Goal: Task Accomplishment & Management: Use online tool/utility

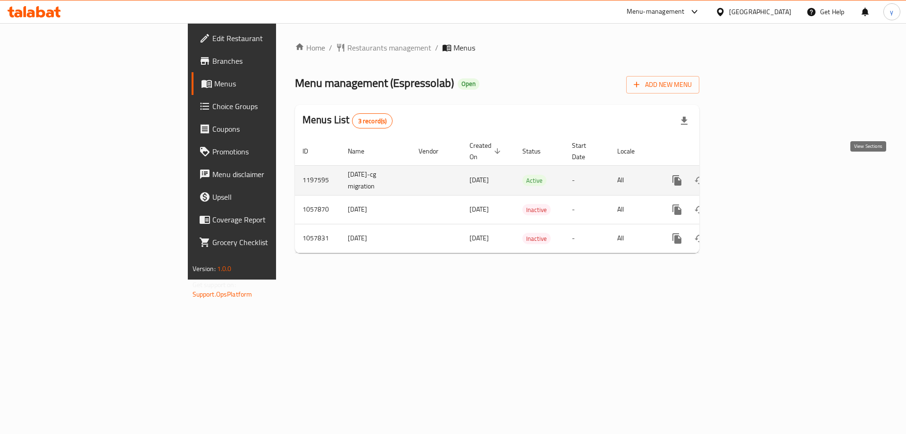
click at [751, 175] on icon "enhanced table" at bounding box center [745, 180] width 11 height 11
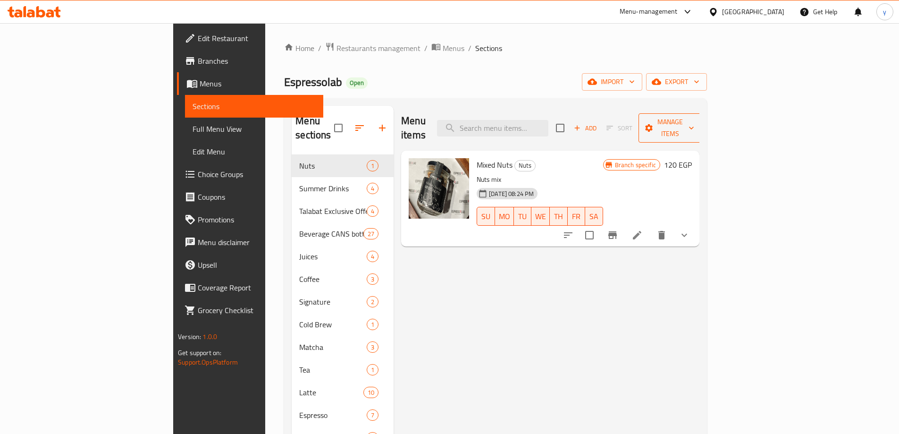
click at [694, 116] on span "Manage items" at bounding box center [670, 128] width 48 height 24
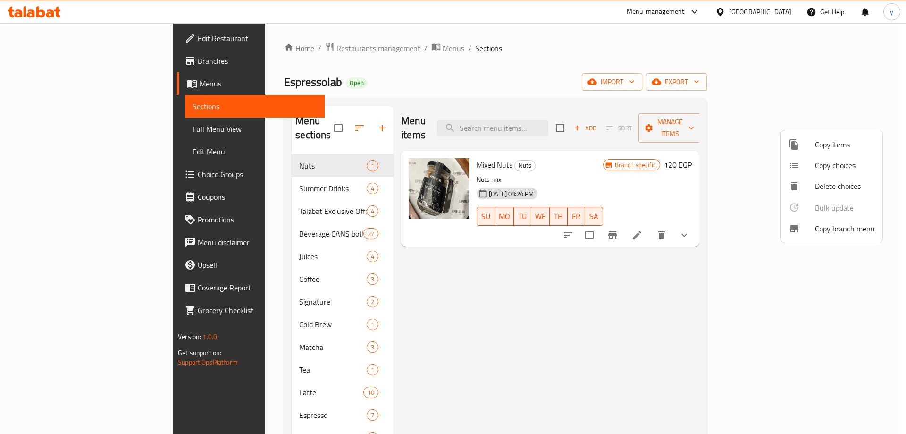
click at [813, 230] on div at bounding box center [802, 228] width 26 height 11
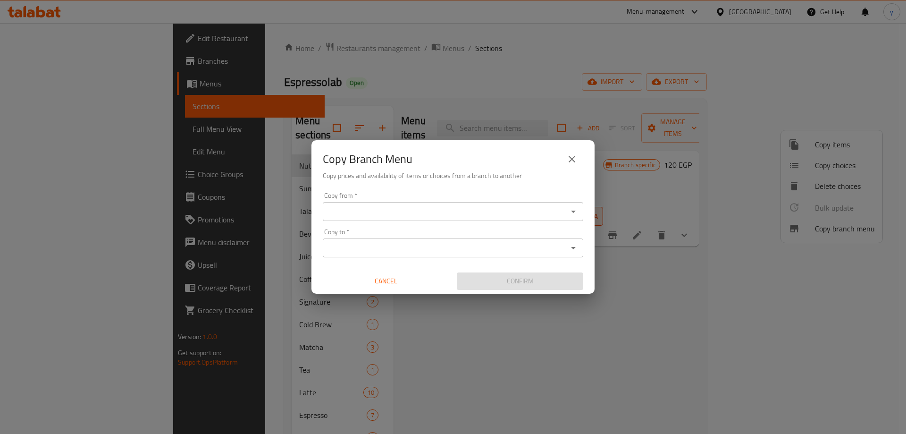
click at [468, 202] on div "Copy from *" at bounding box center [453, 211] width 261 height 19
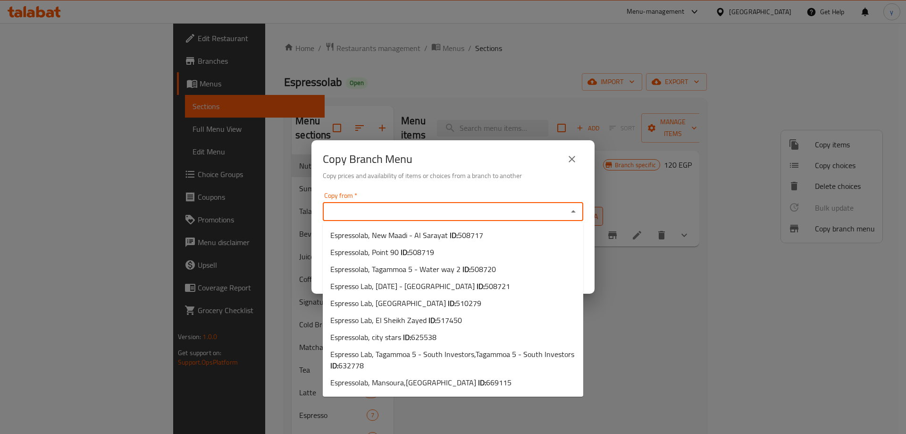
click at [458, 211] on input "Copy from   *" at bounding box center [445, 211] width 239 height 13
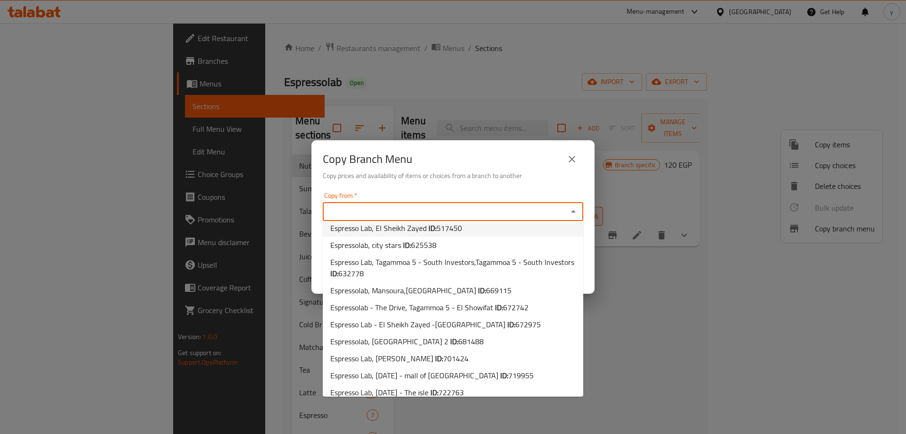
scroll to position [151, 0]
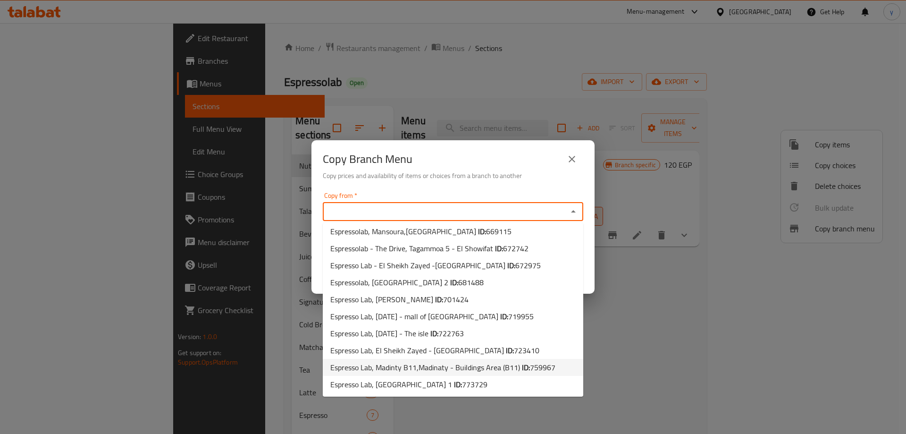
click at [419, 364] on span "Espresso Lab, Madinty B11,Madinaty - Buildings Area (B11) ID: 759967" at bounding box center [442, 367] width 225 height 11
type input "Espresso Lab, Madinty B11,Madinaty - Buildings Area (B11)"
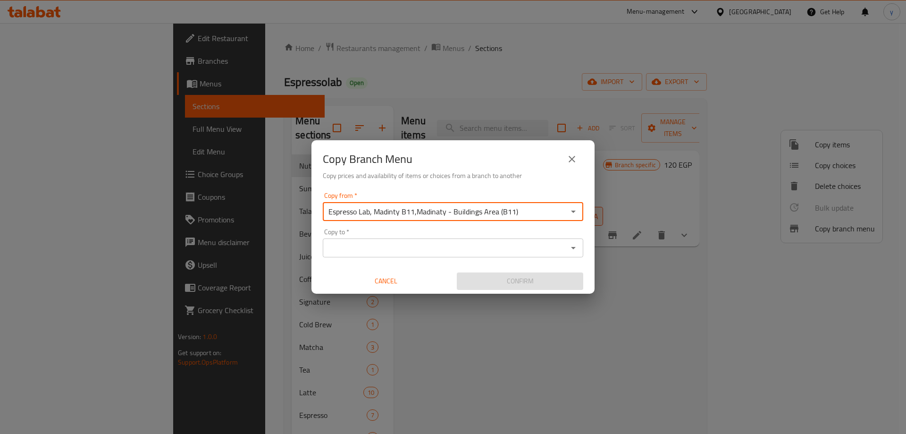
click at [441, 252] on input "Copy to   *" at bounding box center [445, 247] width 239 height 13
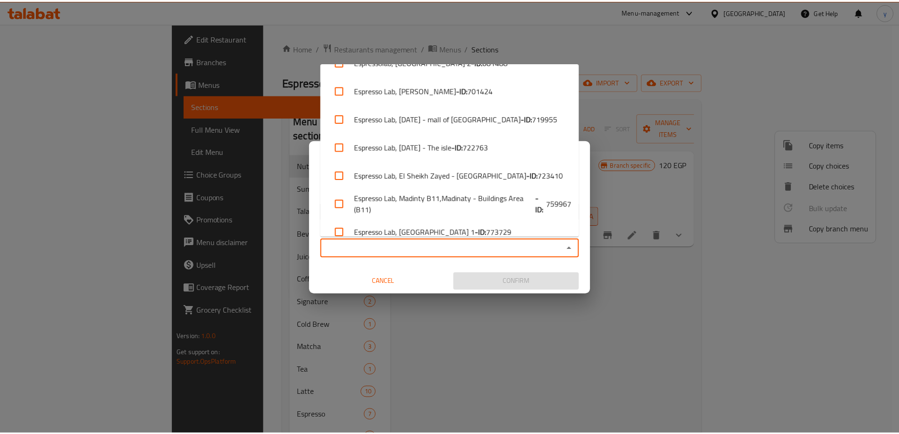
scroll to position [344, 0]
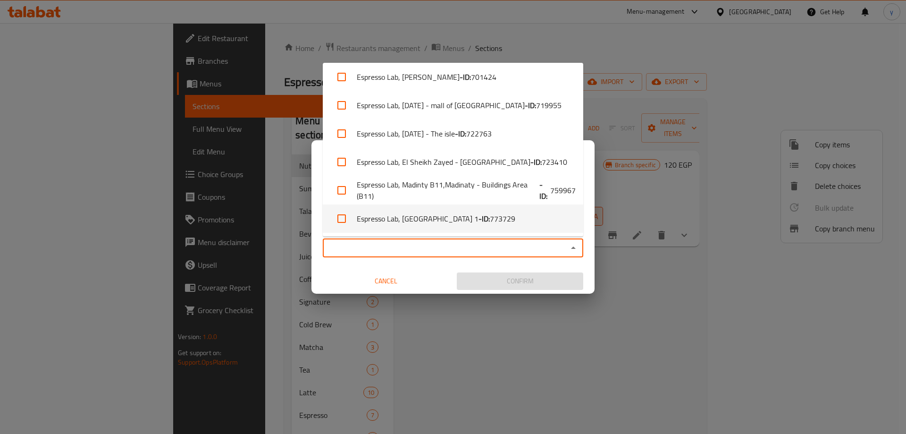
click at [489, 221] on li "Espresso Lab, [GEOGRAPHIC_DATA] 1 - ID: 773729" at bounding box center [453, 218] width 261 height 28
checkbox input "true"
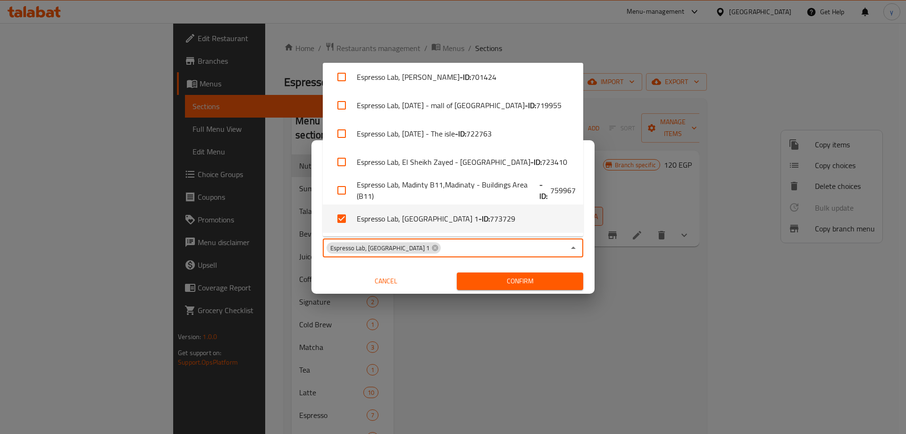
click at [528, 280] on span "Confirm" at bounding box center [520, 281] width 111 height 12
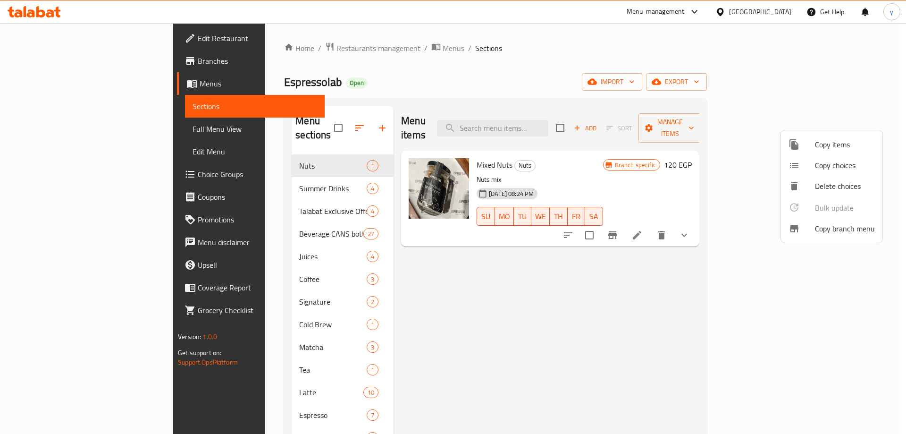
click at [80, 75] on div at bounding box center [453, 217] width 906 height 434
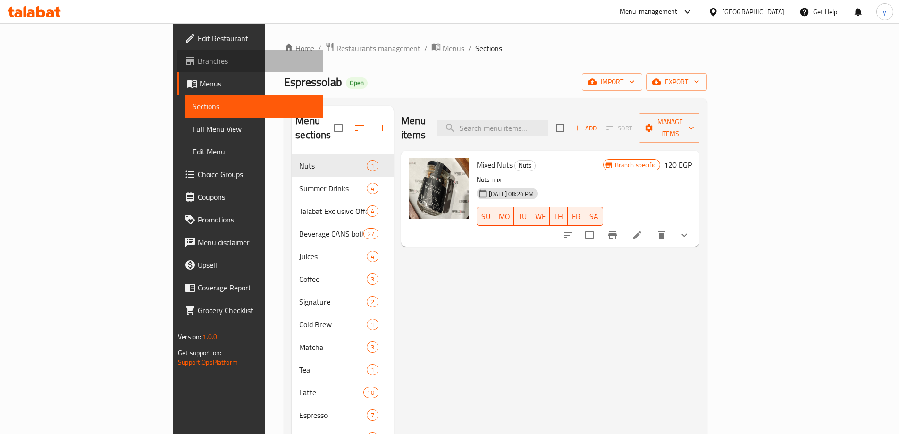
click at [198, 65] on span "Branches" at bounding box center [257, 60] width 118 height 11
